Goal: Task Accomplishment & Management: Manage account settings

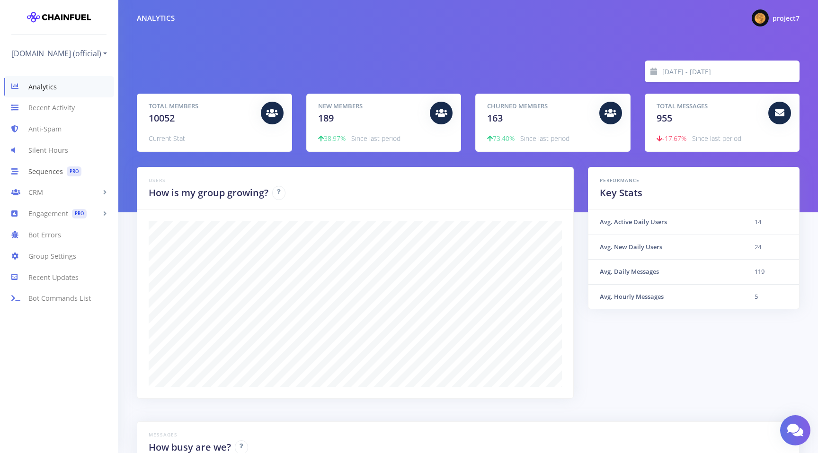
click at [43, 173] on link "Sequences PRO" at bounding box center [59, 171] width 118 height 21
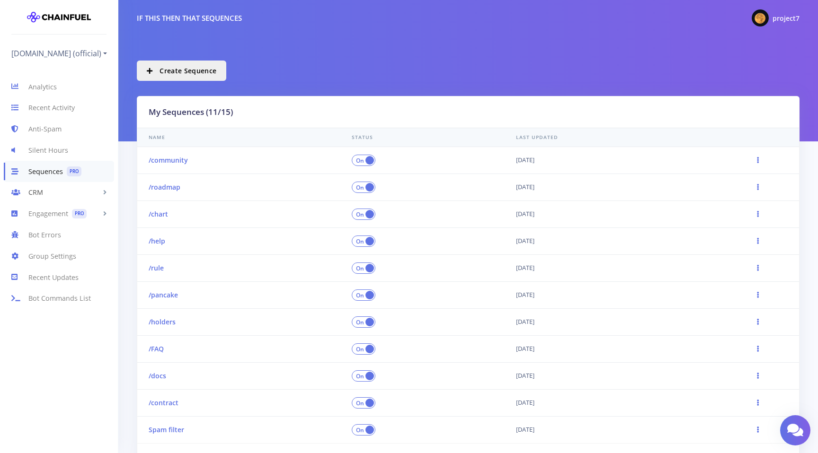
click at [51, 192] on link "CRM" at bounding box center [59, 192] width 118 height 21
click at [53, 289] on link "Engagement PRO" at bounding box center [59, 290] width 118 height 21
click at [44, 274] on link "Security Quiz PRO" at bounding box center [59, 272] width 118 height 19
click at [42, 271] on link "Security Quiz PRO" at bounding box center [59, 272] width 118 height 19
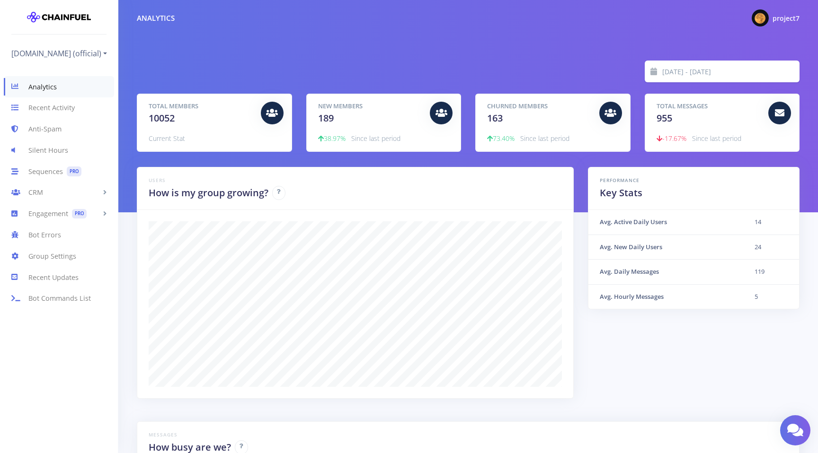
scroll to position [166, 639]
click at [73, 348] on div "Analytics Recent Activity Anti-Spam Silent Hours Sequences PRO CRM People [DATE…" at bounding box center [59, 253] width 118 height 385
click at [780, 14] on span "project7" at bounding box center [785, 18] width 27 height 9
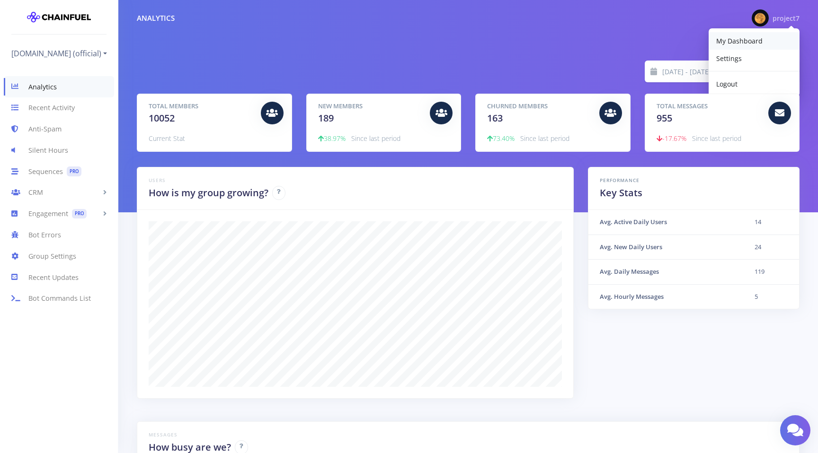
click at [738, 39] on span "My Dashboard" at bounding box center [739, 40] width 46 height 9
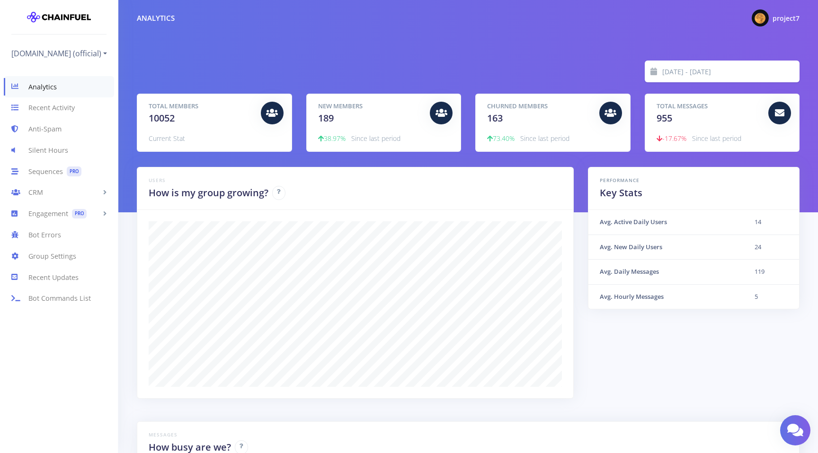
scroll to position [166, 639]
click at [42, 255] on link "Group Settings" at bounding box center [59, 256] width 118 height 21
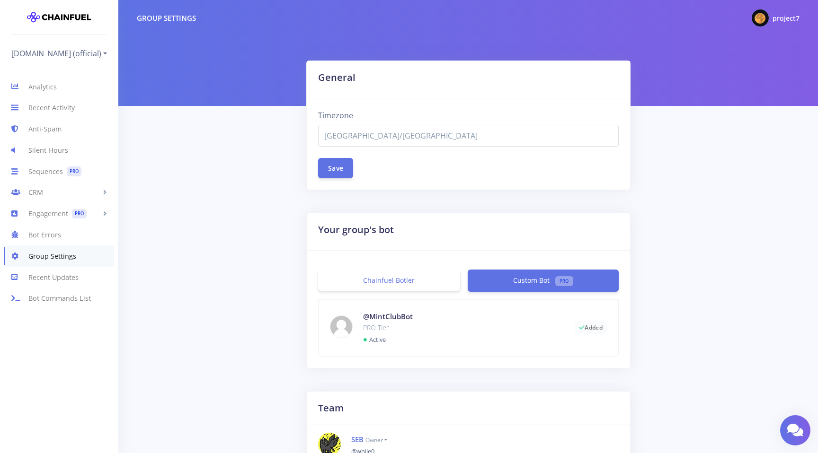
select select "[GEOGRAPHIC_DATA]/[GEOGRAPHIC_DATA]"
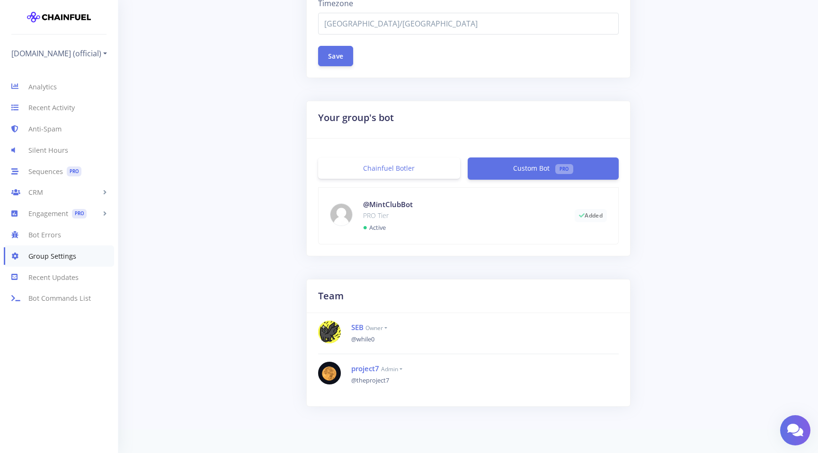
scroll to position [126, 0]
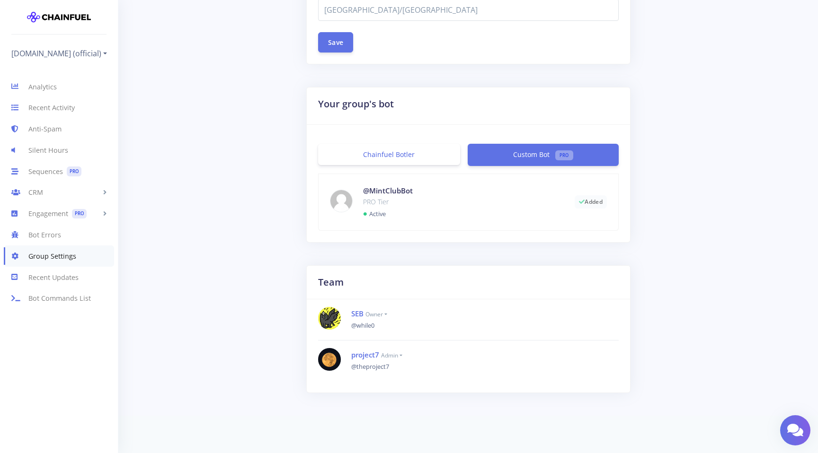
click at [361, 160] on link "Chainfuel Botler" at bounding box center [389, 154] width 142 height 21
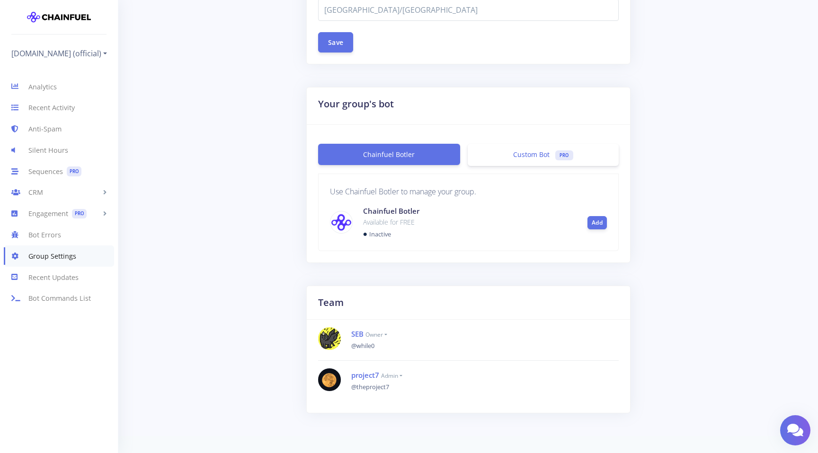
click at [512, 156] on link "Custom Bot PRO" at bounding box center [543, 155] width 150 height 22
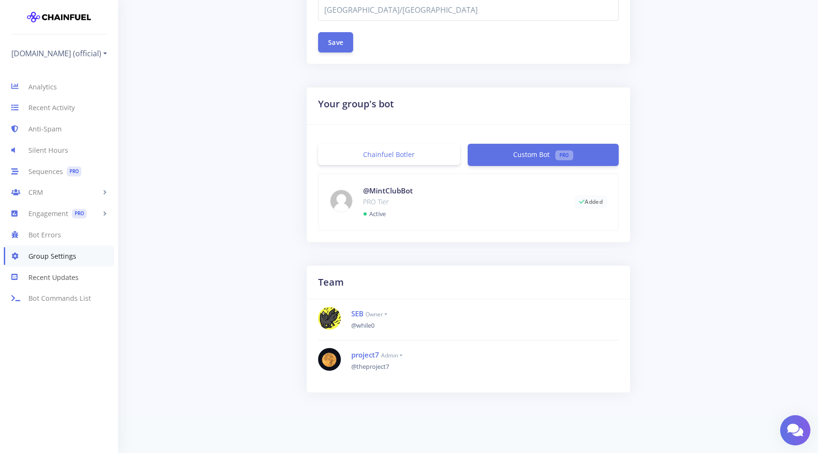
click at [59, 279] on link "Recent Updates" at bounding box center [59, 277] width 118 height 21
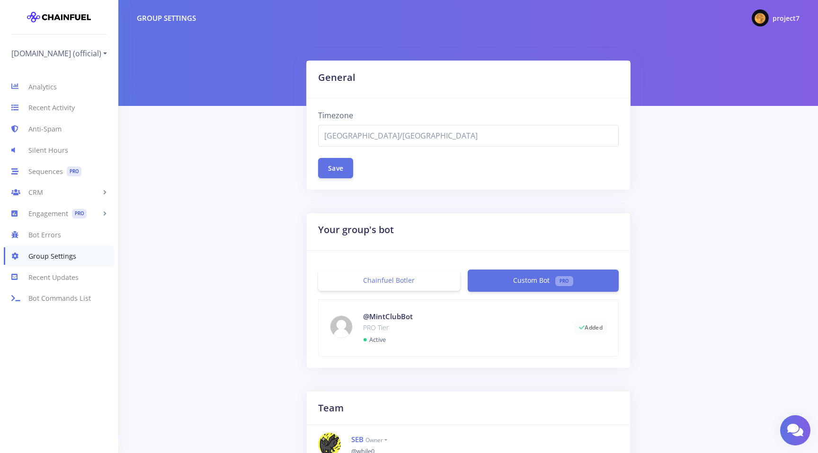
select select "[GEOGRAPHIC_DATA]/[GEOGRAPHIC_DATA]"
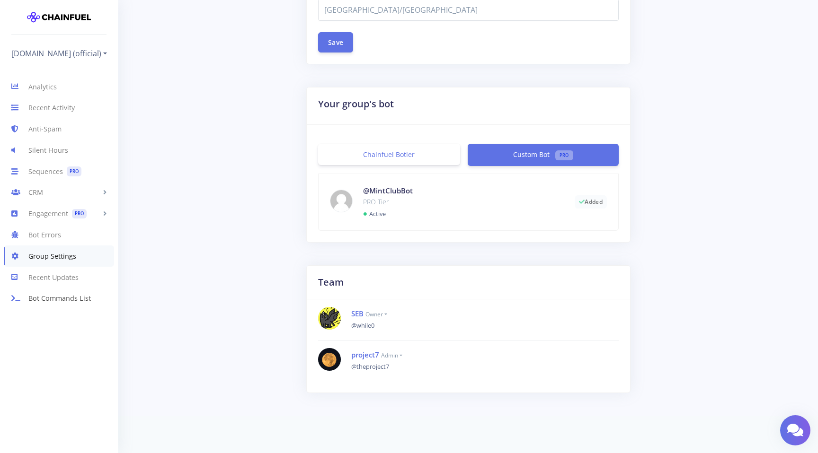
click at [65, 303] on link "Bot Commands List" at bounding box center [59, 298] width 118 height 21
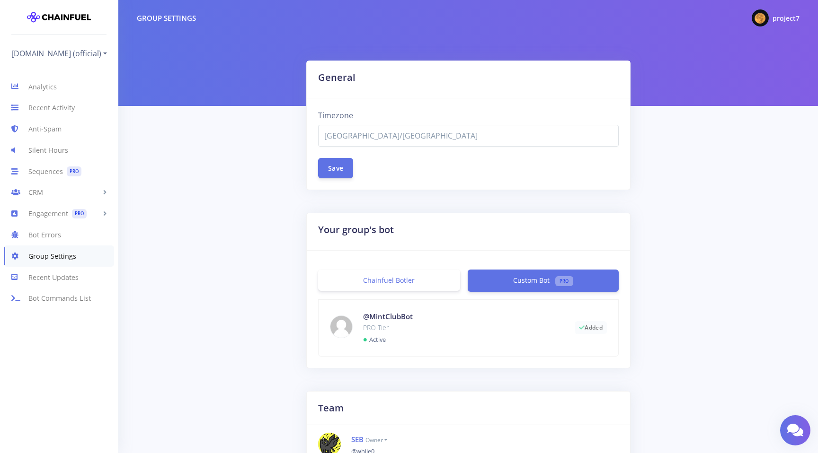
select select "[GEOGRAPHIC_DATA]/[GEOGRAPHIC_DATA]"
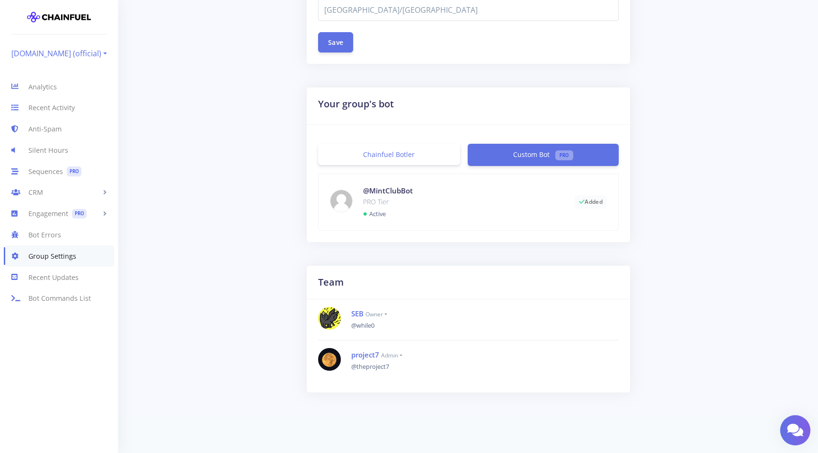
click at [80, 52] on link "[DOMAIN_NAME] (official)" at bounding box center [59, 53] width 96 height 15
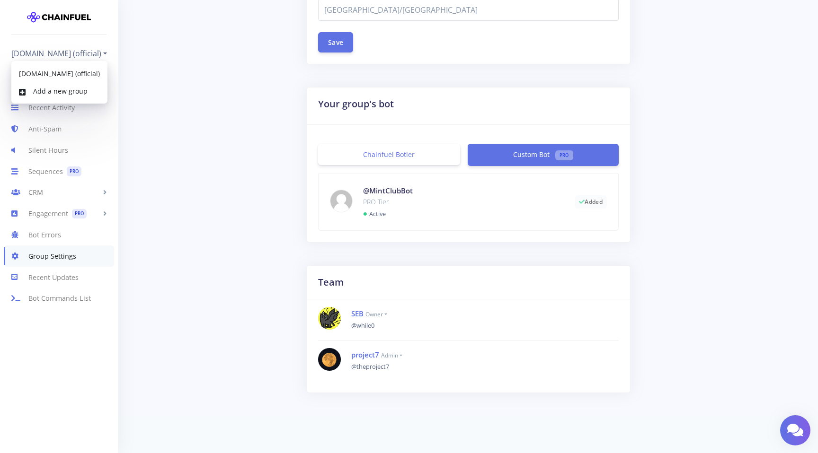
click at [265, 110] on div "General Timezone [GEOGRAPHIC_DATA]/[GEOGRAPHIC_DATA] [GEOGRAPHIC_DATA]/[GEOGRAP…" at bounding box center [468, 100] width 677 height 331
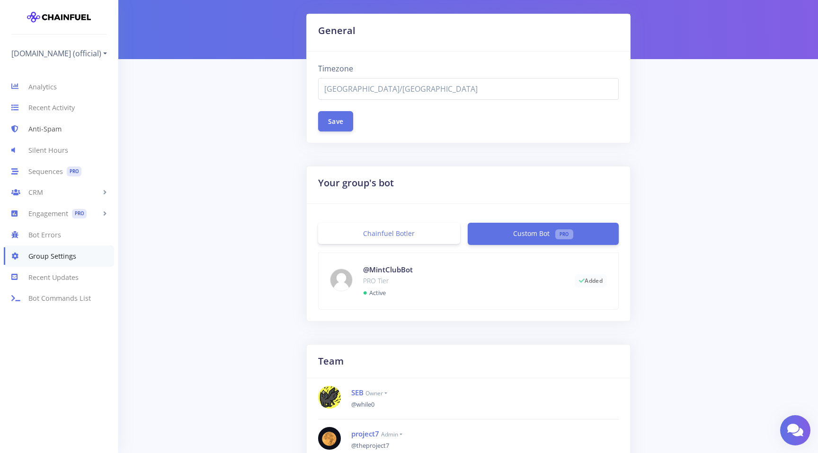
scroll to position [0, 0]
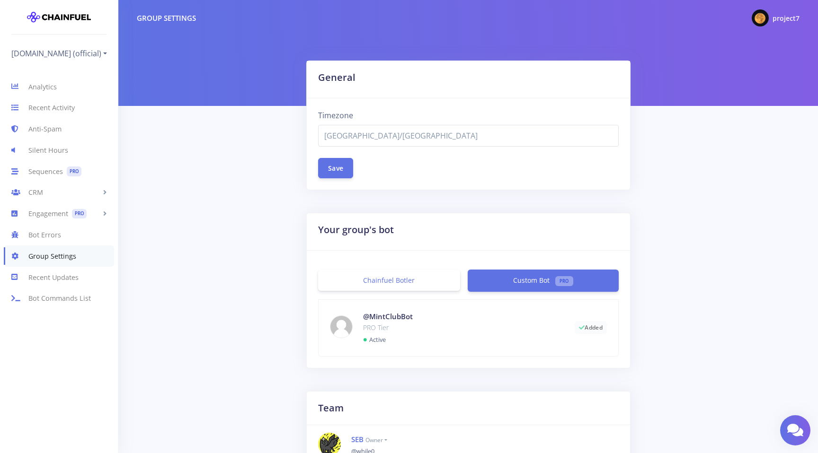
click at [165, 19] on div "Group Settings" at bounding box center [166, 18] width 59 height 11
click at [178, 155] on div "General Timezone [GEOGRAPHIC_DATA]/[GEOGRAPHIC_DATA] [GEOGRAPHIC_DATA]/[GEOGRAP…" at bounding box center [468, 226] width 677 height 331
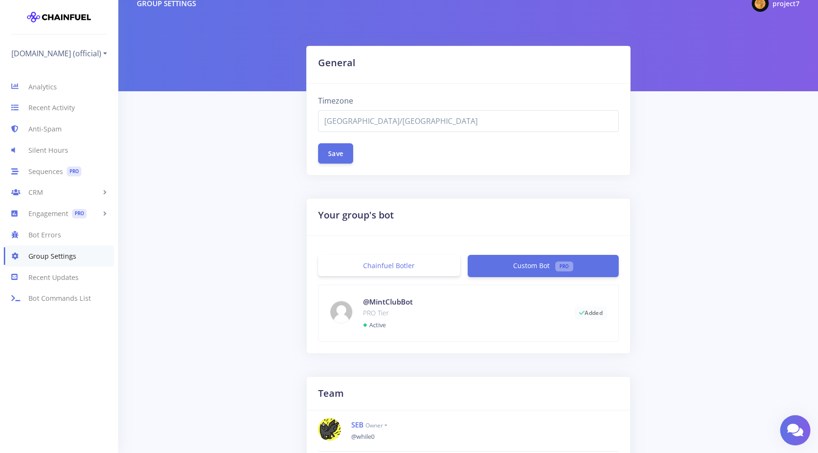
scroll to position [14, 0]
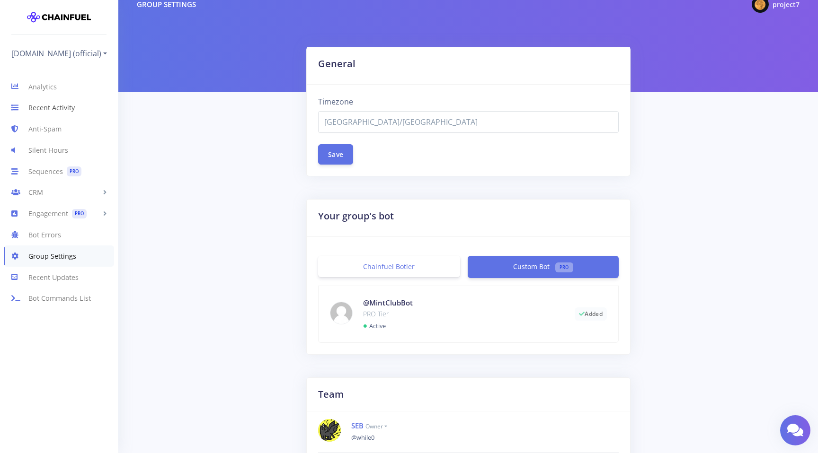
click at [48, 110] on link "Recent Activity" at bounding box center [59, 107] width 118 height 21
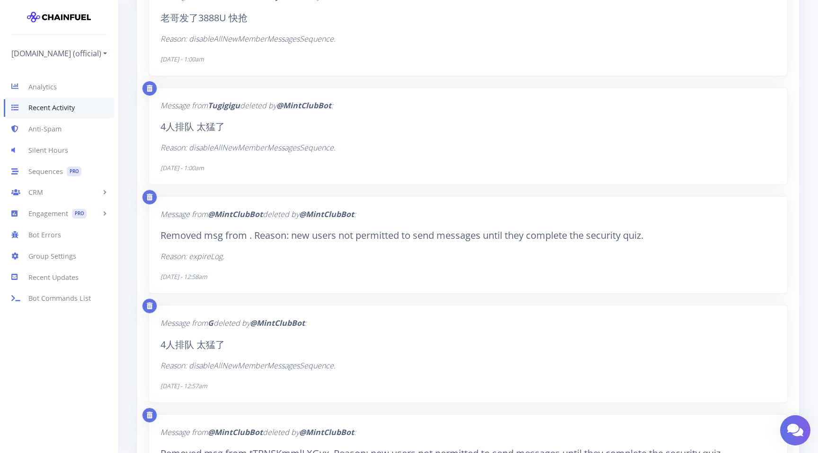
scroll to position [4032, 0]
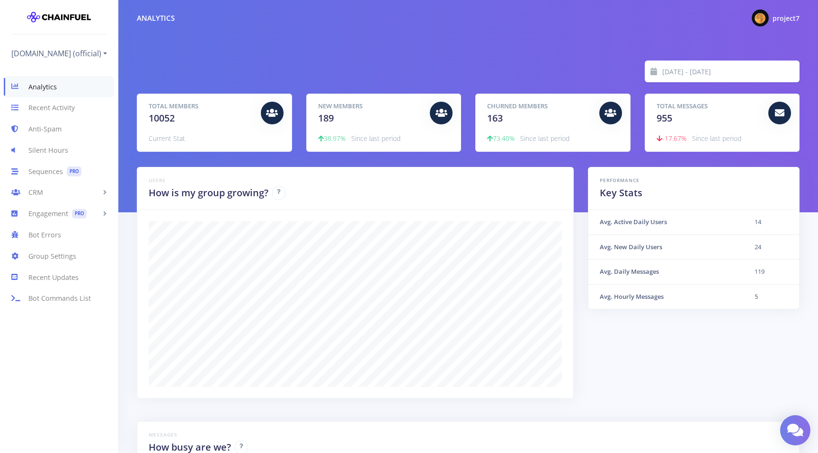
click at [800, 425] on icon at bounding box center [795, 431] width 16 height 14
click at [798, 416] on link at bounding box center [795, 431] width 30 height 30
click at [53, 50] on link "[DOMAIN_NAME] (official)" at bounding box center [59, 53] width 96 height 15
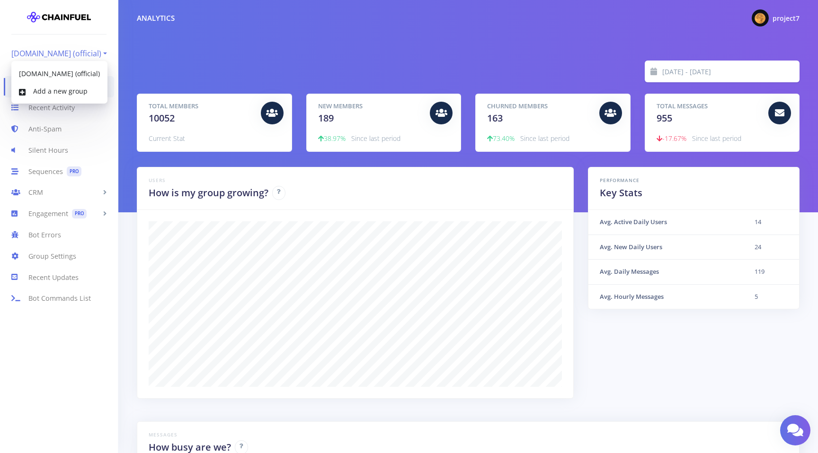
click at [53, 50] on link "[DOMAIN_NAME] (official)" at bounding box center [59, 53] width 96 height 15
click at [53, 279] on link "Recent Updates" at bounding box center [59, 277] width 118 height 21
click at [47, 254] on link "Group Settings" at bounding box center [59, 256] width 118 height 21
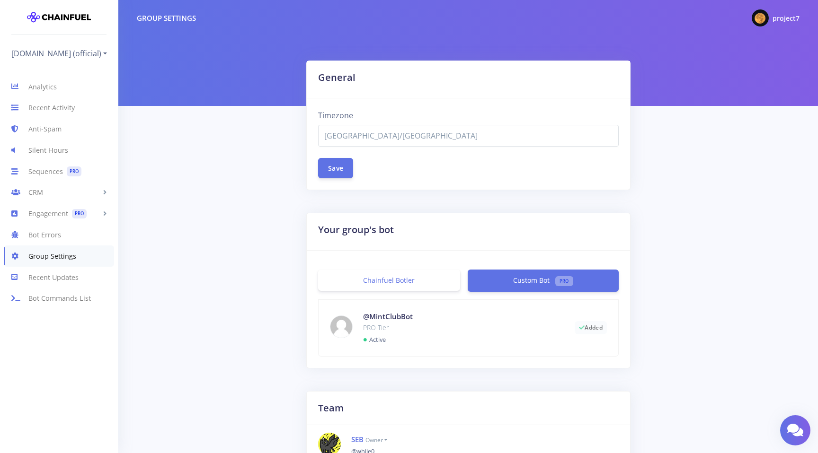
select select "[GEOGRAPHIC_DATA]/[GEOGRAPHIC_DATA]"
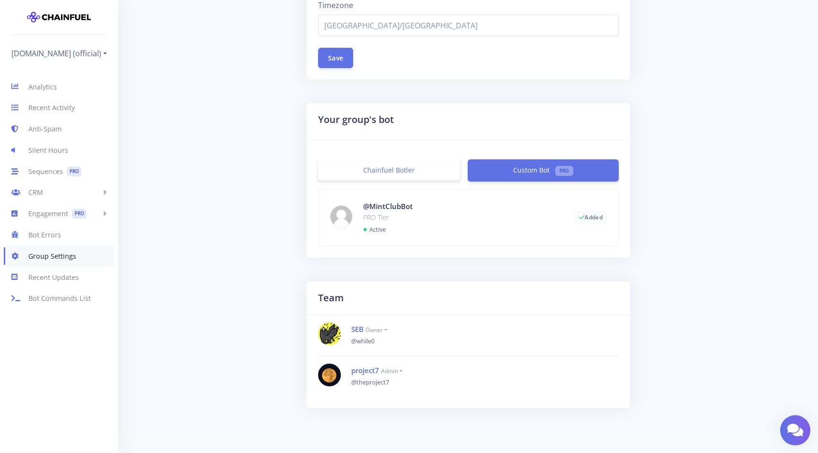
scroll to position [126, 0]
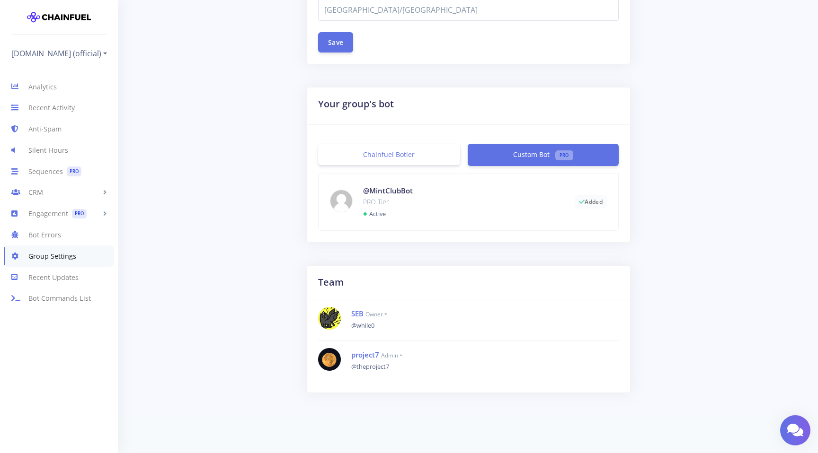
click at [382, 310] on small "owner" at bounding box center [376, 314] width 22 height 8
click at [387, 313] on small "owner" at bounding box center [376, 314] width 22 height 8
click at [385, 313] on small "owner" at bounding box center [376, 314] width 22 height 8
click at [361, 329] on small "@while0" at bounding box center [362, 325] width 23 height 9
click at [150, 298] on div "Team SEB owner @while0 project7 admin @theproject7" at bounding box center [468, 340] width 677 height 150
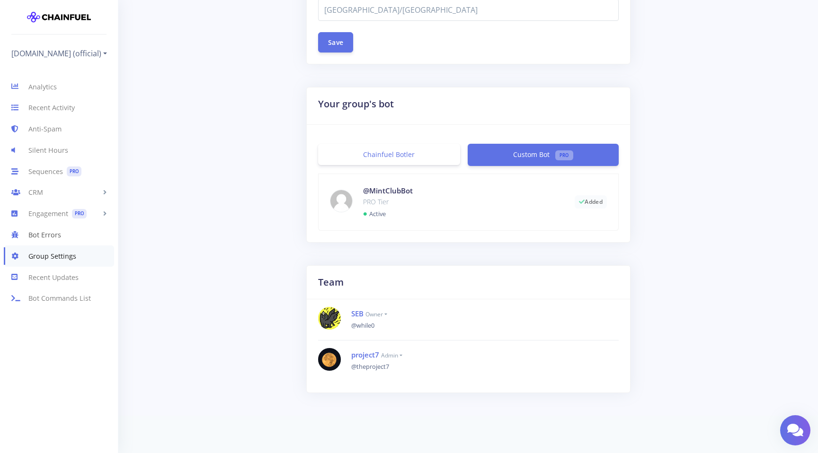
click at [42, 233] on link "Bot Errors" at bounding box center [59, 234] width 118 height 21
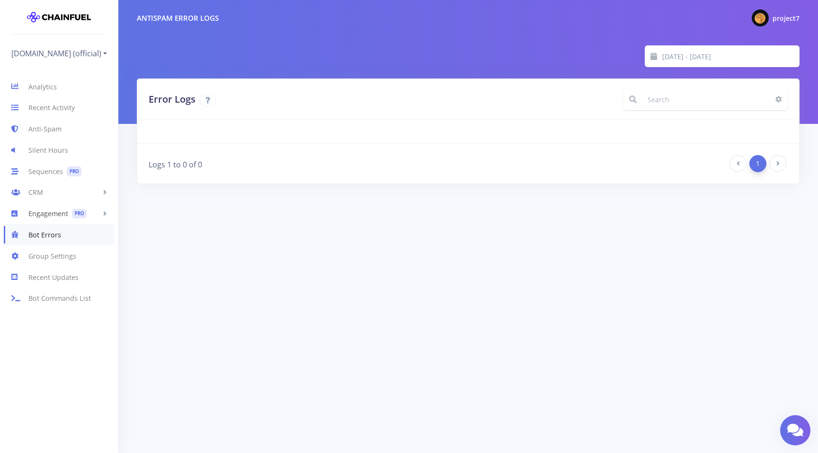
click at [68, 210] on link "Engagement PRO" at bounding box center [59, 214] width 118 height 21
click at [50, 193] on link "CRM" at bounding box center [59, 192] width 118 height 21
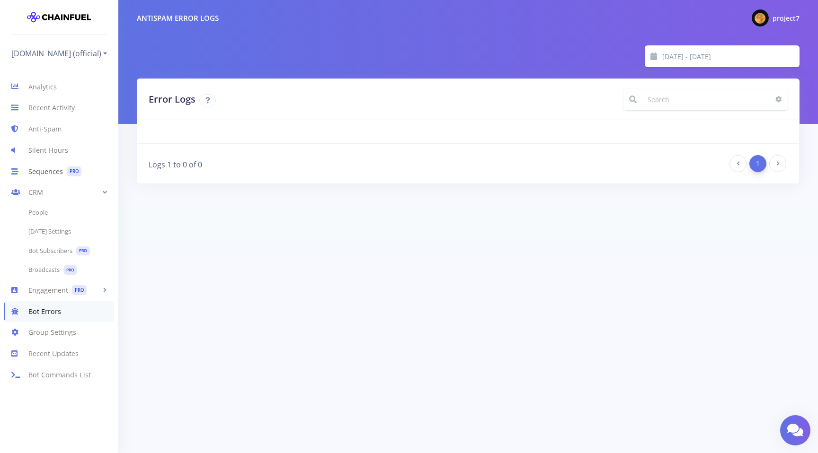
click at [39, 172] on link "Sequences PRO" at bounding box center [59, 171] width 118 height 21
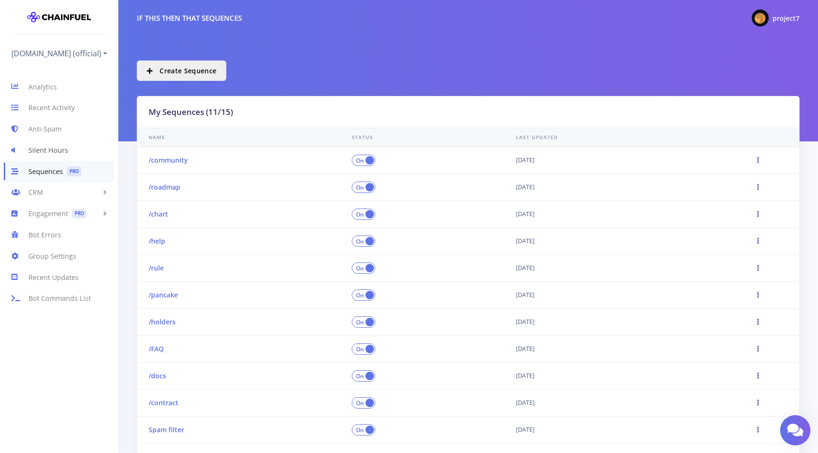
click at [49, 150] on link "Silent Hours" at bounding box center [59, 150] width 118 height 21
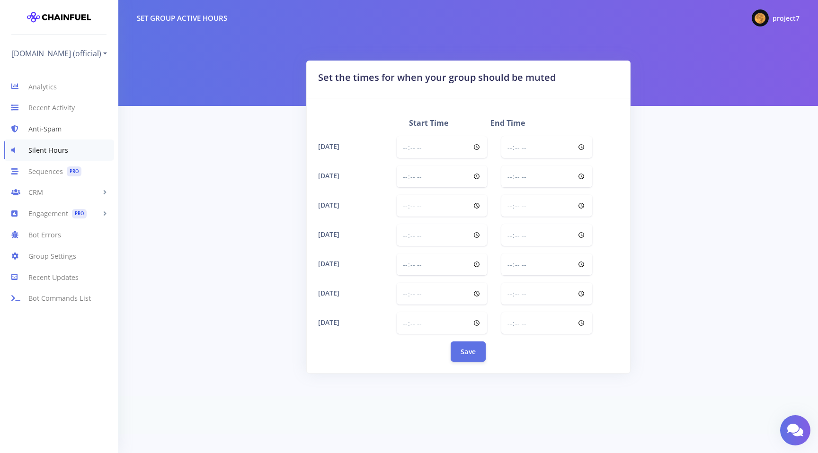
click at [59, 126] on link "Anti-Spam" at bounding box center [59, 129] width 118 height 21
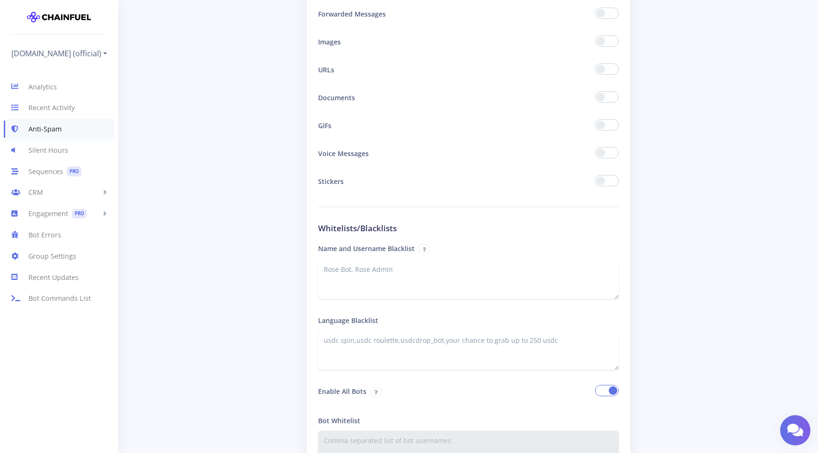
scroll to position [1456, 0]
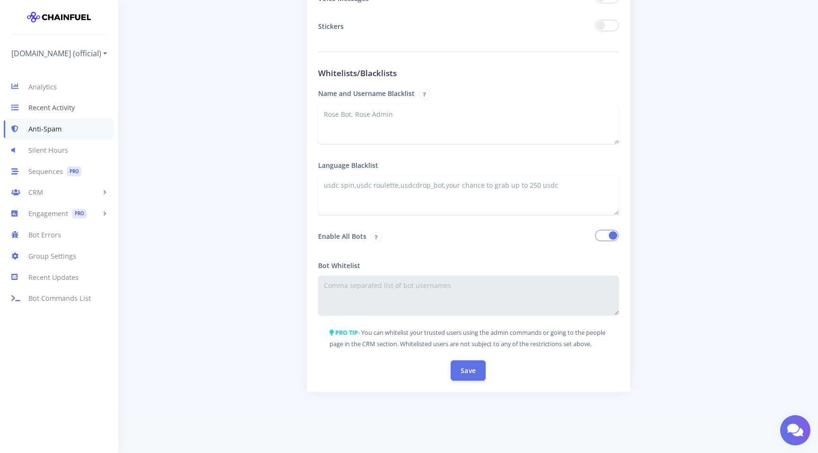
click at [60, 107] on link "Recent Activity" at bounding box center [59, 107] width 118 height 21
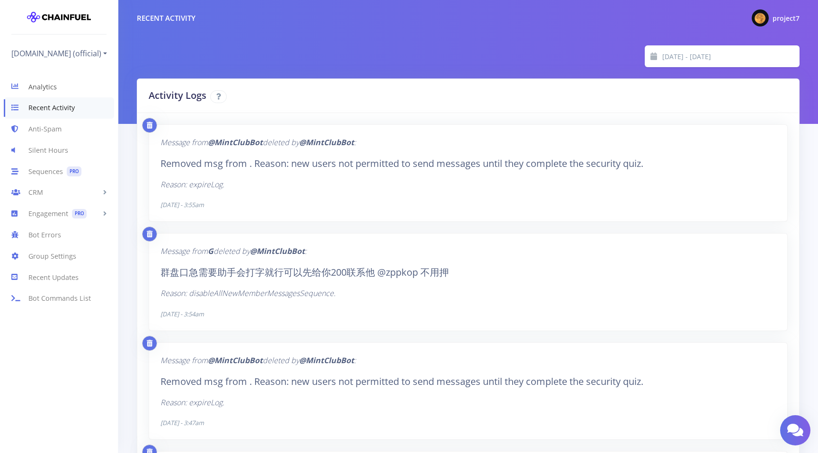
click at [64, 89] on link "Analytics" at bounding box center [59, 86] width 118 height 21
click at [47, 85] on link "Analytics" at bounding box center [59, 86] width 118 height 21
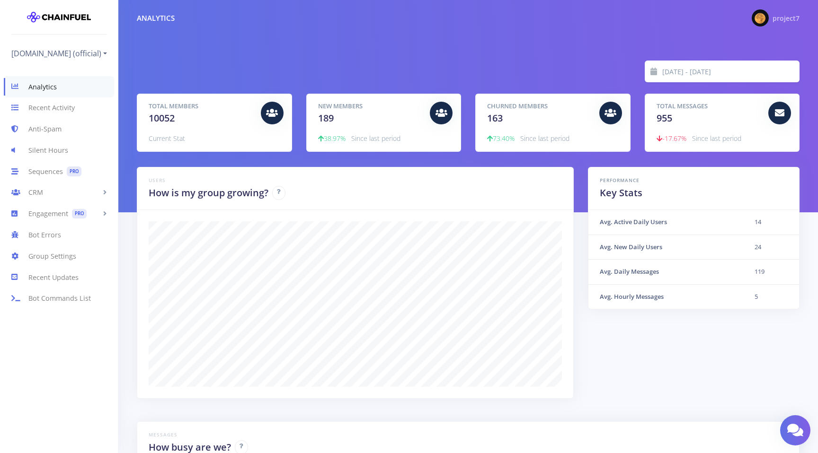
click at [790, 20] on span "project7" at bounding box center [785, 18] width 27 height 9
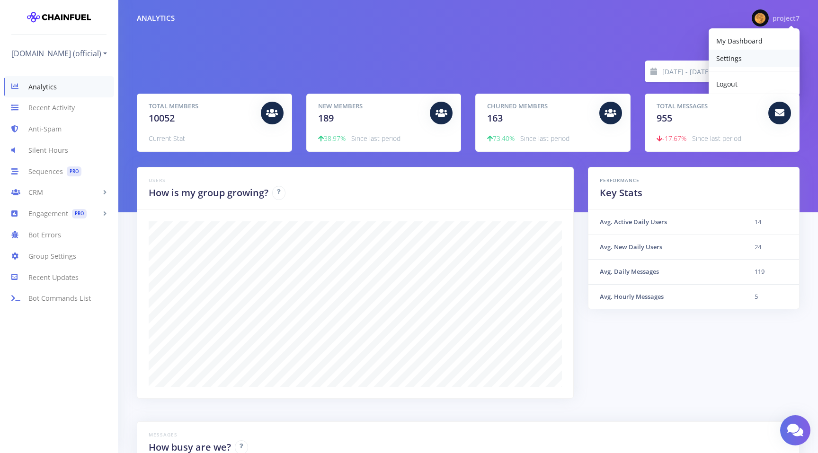
click at [718, 56] on span "Settings" at bounding box center [729, 58] width 26 height 9
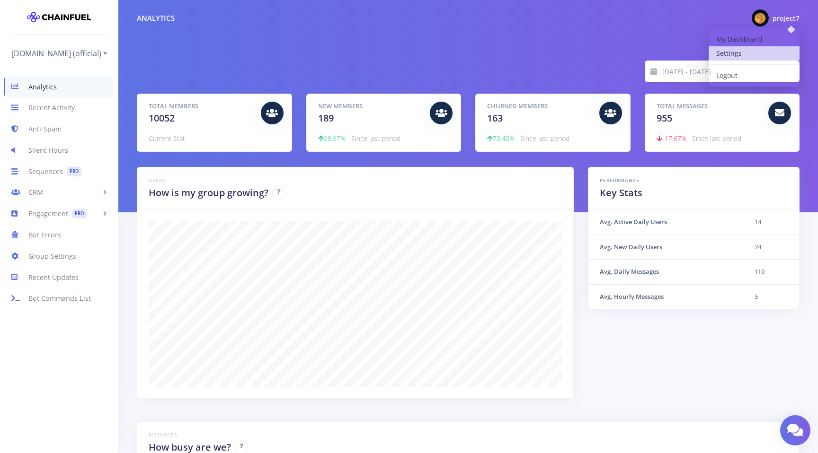
scroll to position [4, 0]
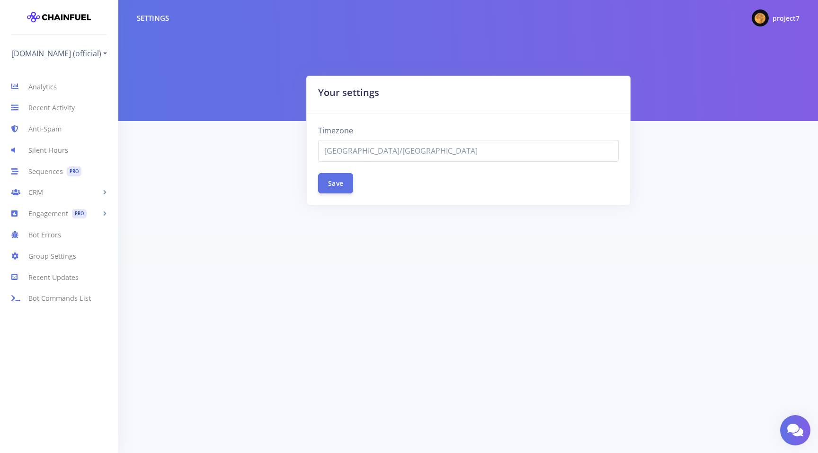
select select "[GEOGRAPHIC_DATA]/[GEOGRAPHIC_DATA]"
click at [762, 20] on img at bounding box center [760, 17] width 17 height 17
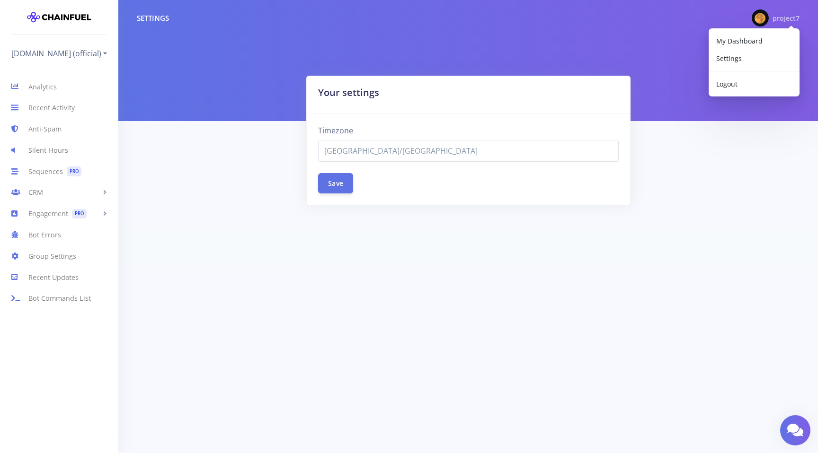
click at [631, 26] on div "Settings project7 My Dashboard Settings Logout" at bounding box center [467, 18] width 699 height 21
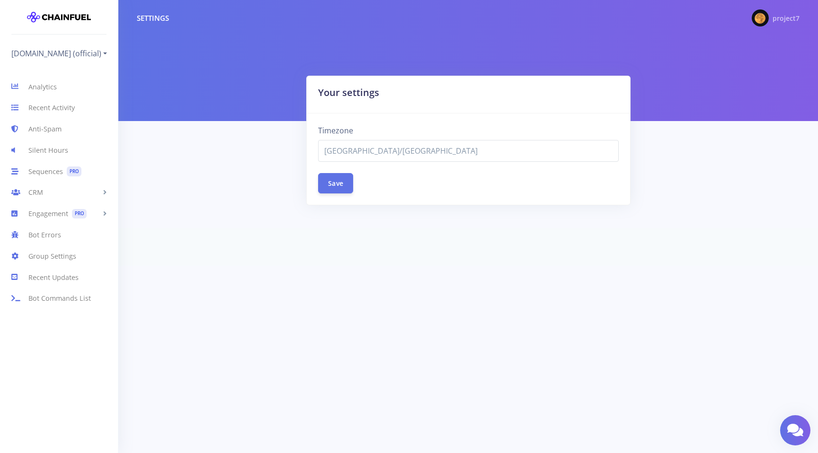
click at [788, 19] on span "project7" at bounding box center [785, 18] width 27 height 9
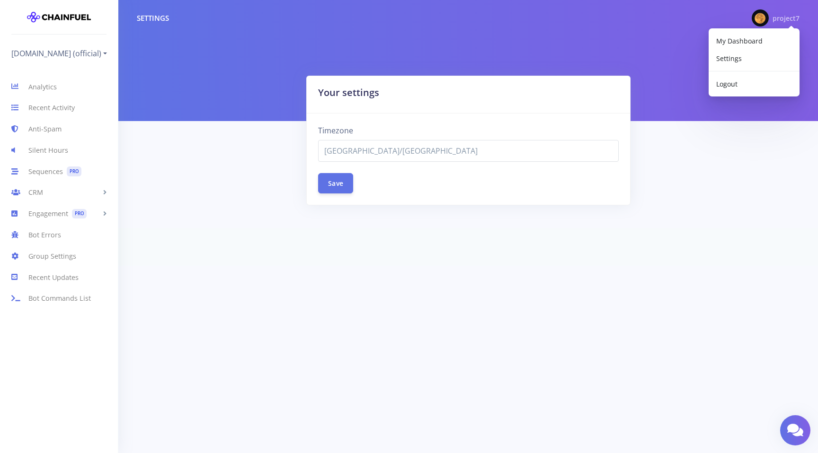
click at [184, 139] on div "Your settings Timezone [GEOGRAPHIC_DATA]/[GEOGRAPHIC_DATA] [GEOGRAPHIC_DATA]/[G…" at bounding box center [468, 152] width 677 height 152
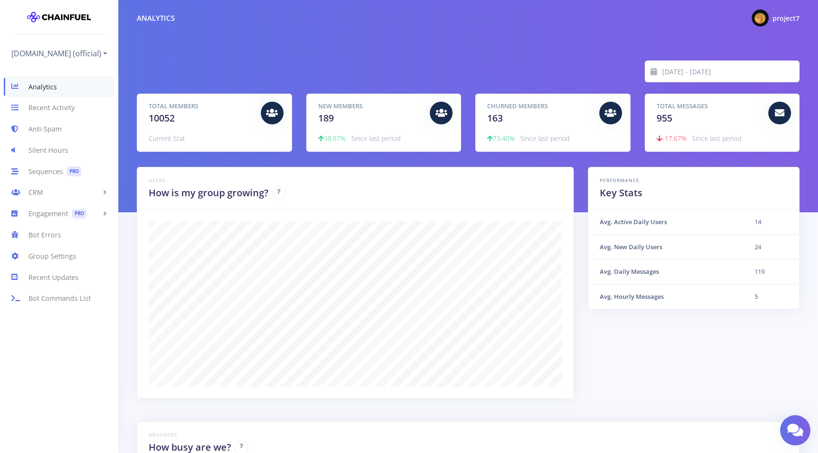
scroll to position [166, 639]
click at [652, 358] on div "Performance Key Stats Avg. Active Daily Users 14 Avg. New Daily Users 24 Avg. D…" at bounding box center [694, 283] width 226 height 232
